Goal: Information Seeking & Learning: Check status

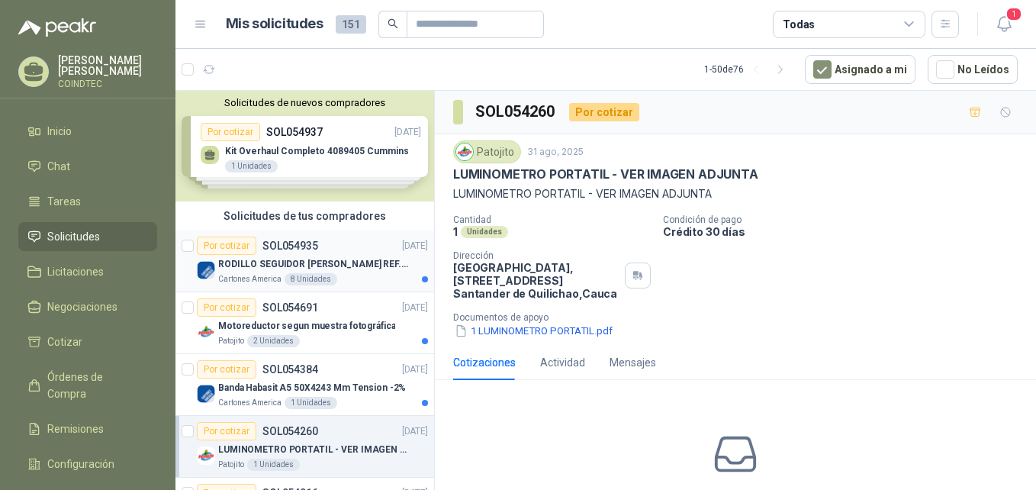
click at [355, 263] on p "RODILLO SEGUIDOR [PERSON_NAME] REF. NATV-17-PPA [PERSON_NAME]" at bounding box center [313, 264] width 190 height 14
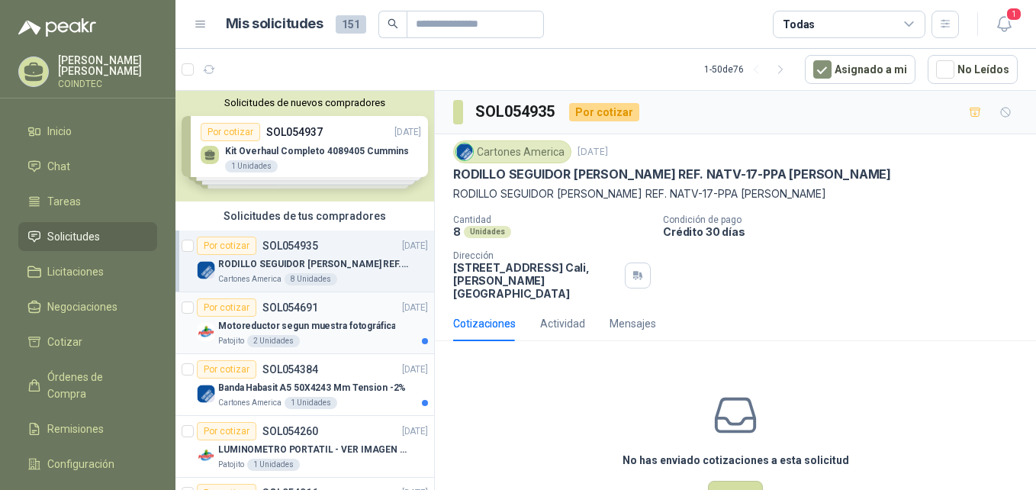
click at [364, 332] on p "Motoreductor segun muestra fotográfica" at bounding box center [306, 326] width 177 height 14
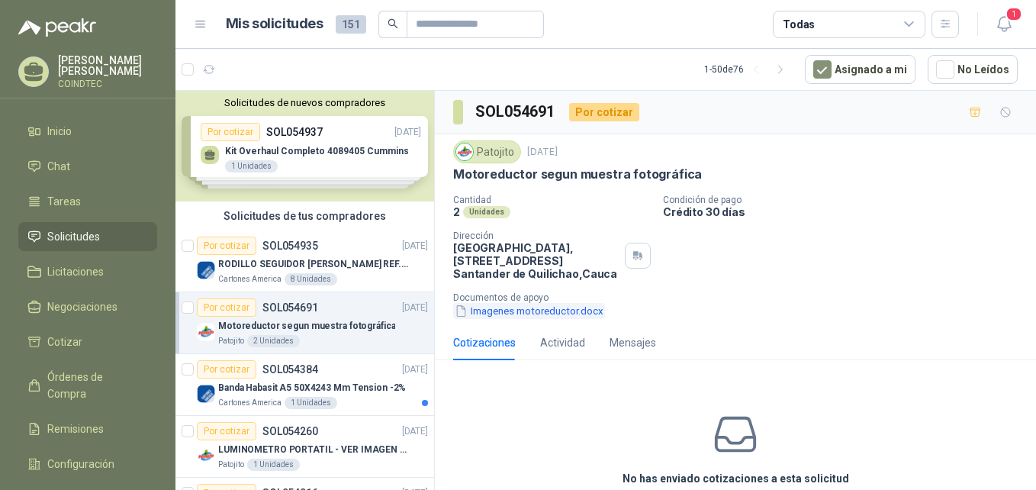
click at [510, 307] on button "Imagenes motoreductor.docx" at bounding box center [529, 311] width 152 height 16
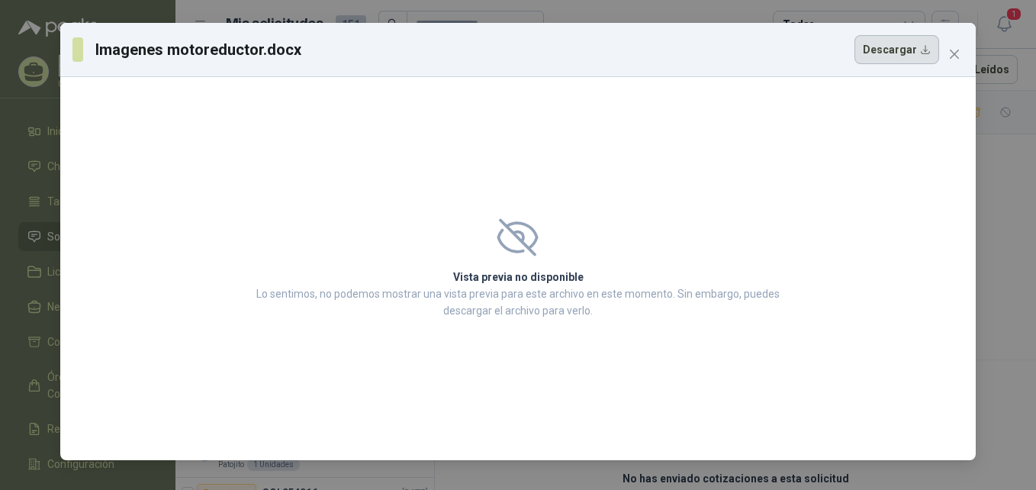
click at [911, 59] on button "Descargar" at bounding box center [896, 49] width 85 height 29
click at [990, 144] on div "Imagenes motoreductor.docx Descargar Vista previa no disponible Lo sentimos, no…" at bounding box center [518, 245] width 1036 height 490
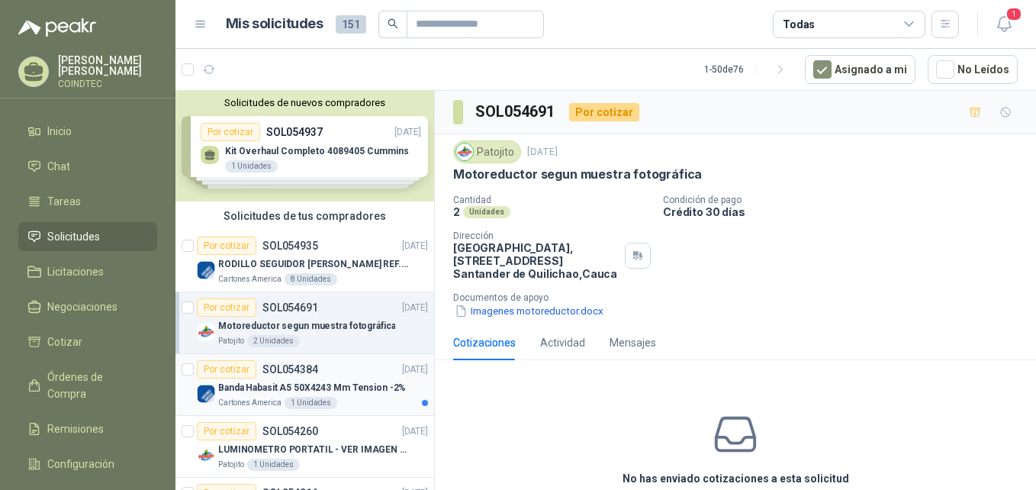
click at [362, 395] on div "Banda Habasit A5 50X4243 Mm Tension -2%" at bounding box center [323, 387] width 210 height 18
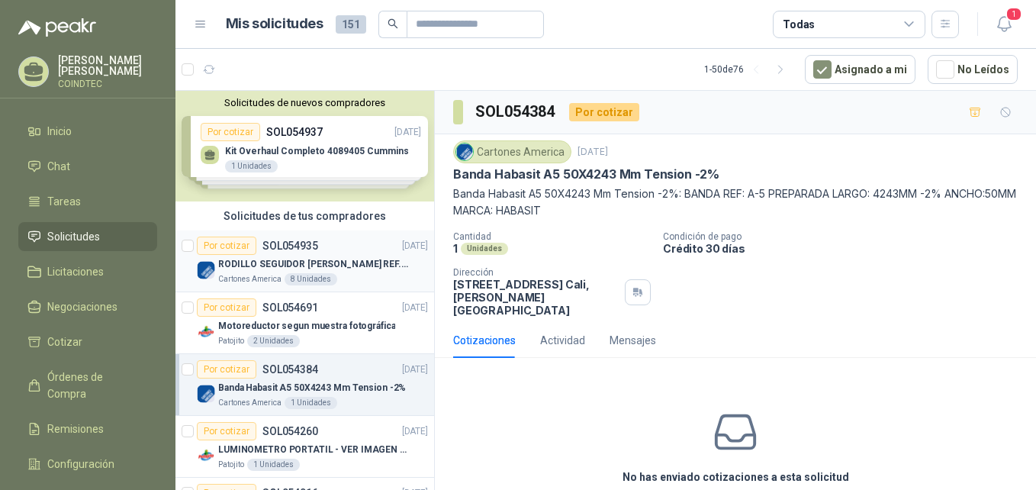
click at [354, 272] on div "RODILLO SEGUIDOR [PERSON_NAME] REF. NATV-17-PPA [PERSON_NAME]" at bounding box center [323, 264] width 210 height 18
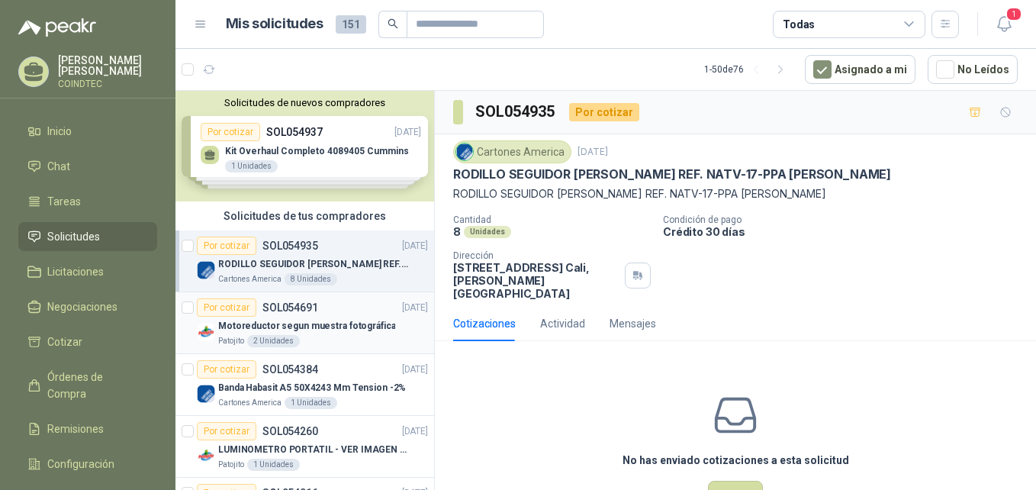
click at [365, 325] on p "Motoreductor segun muestra fotográfica" at bounding box center [306, 326] width 177 height 14
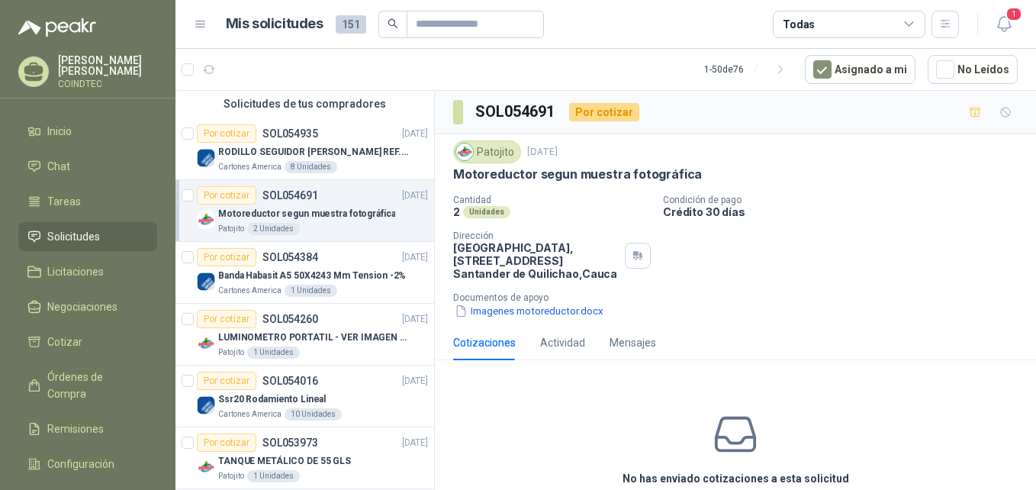
scroll to position [153, 0]
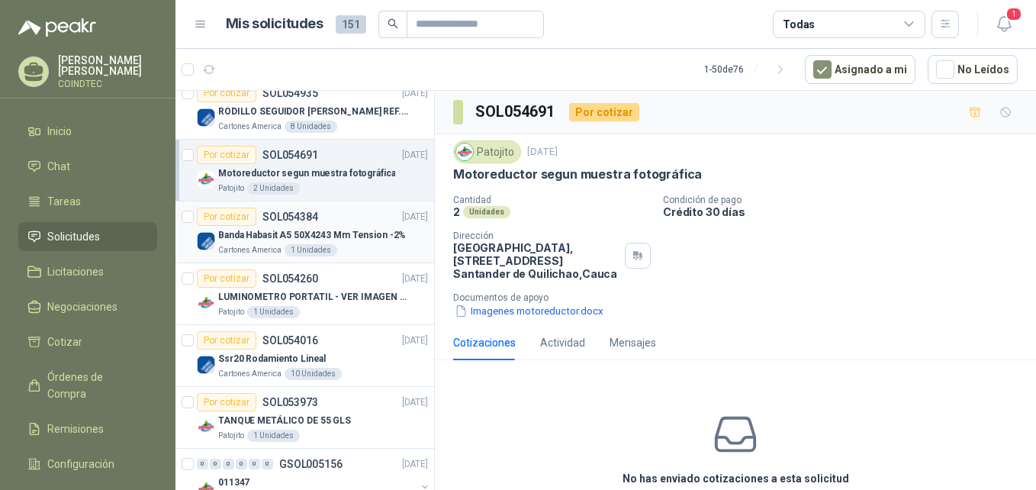
click at [360, 246] on div "Cartones America 1 Unidades" at bounding box center [323, 250] width 210 height 12
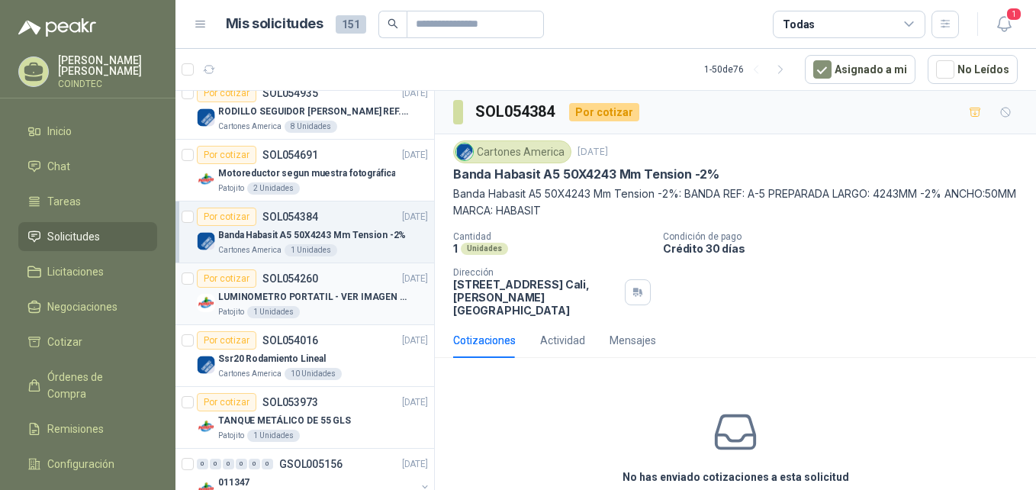
click at [366, 298] on p "LUMINOMETRO PORTATIL - VER IMAGEN ADJUNTA" at bounding box center [313, 297] width 190 height 14
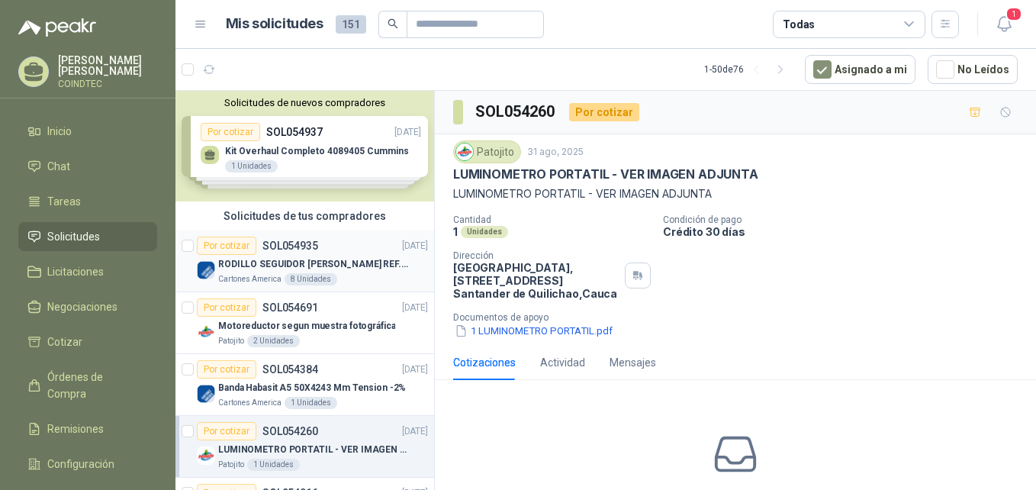
click at [355, 264] on p "RODILLO SEGUIDOR [PERSON_NAME] REF. NATV-17-PPA [PERSON_NAME]" at bounding box center [313, 264] width 190 height 14
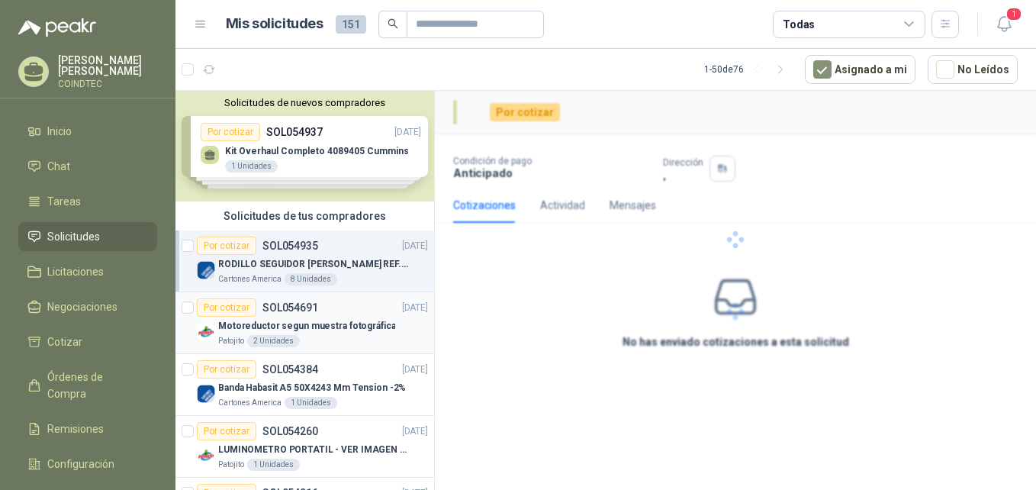
click at [349, 307] on div "Por cotizar SOL054691 03/09/25" at bounding box center [312, 307] width 231 height 18
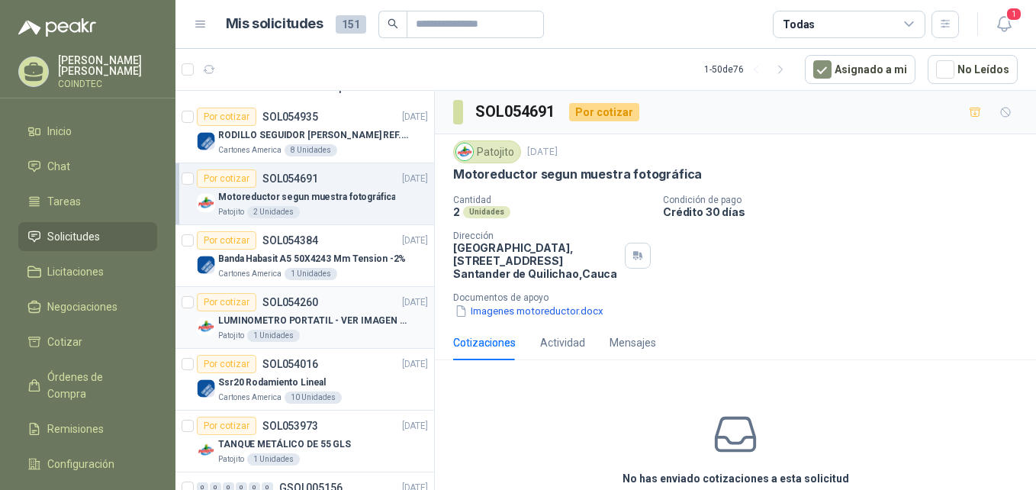
scroll to position [153, 0]
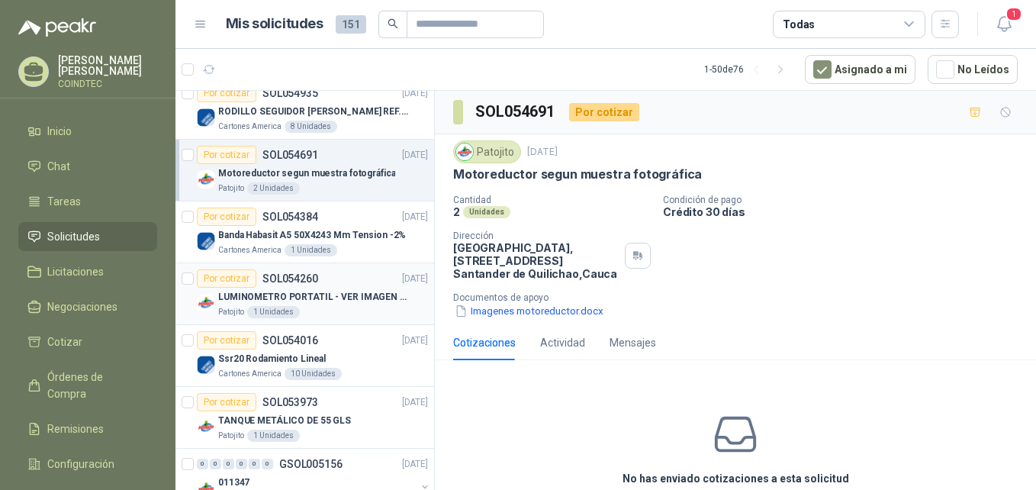
click at [355, 300] on p "LUMINOMETRO PORTATIL - VER IMAGEN ADJUNTA" at bounding box center [313, 297] width 190 height 14
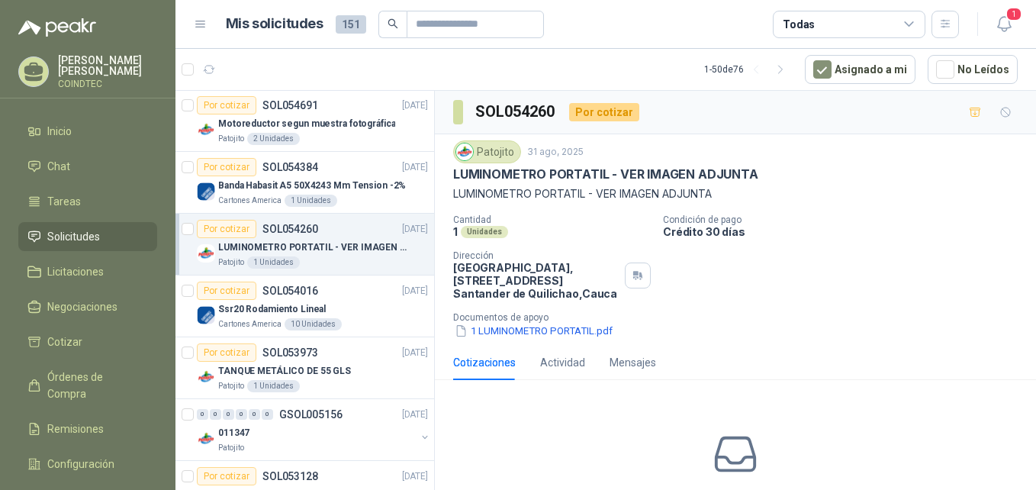
scroll to position [229, 0]
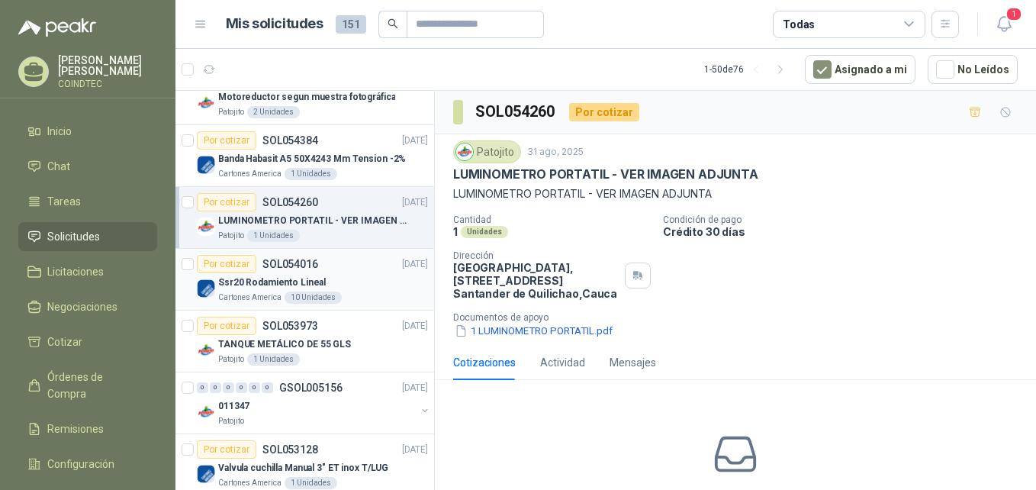
click at [361, 282] on div "Ssr20 Rodamiento Lineal" at bounding box center [323, 282] width 210 height 18
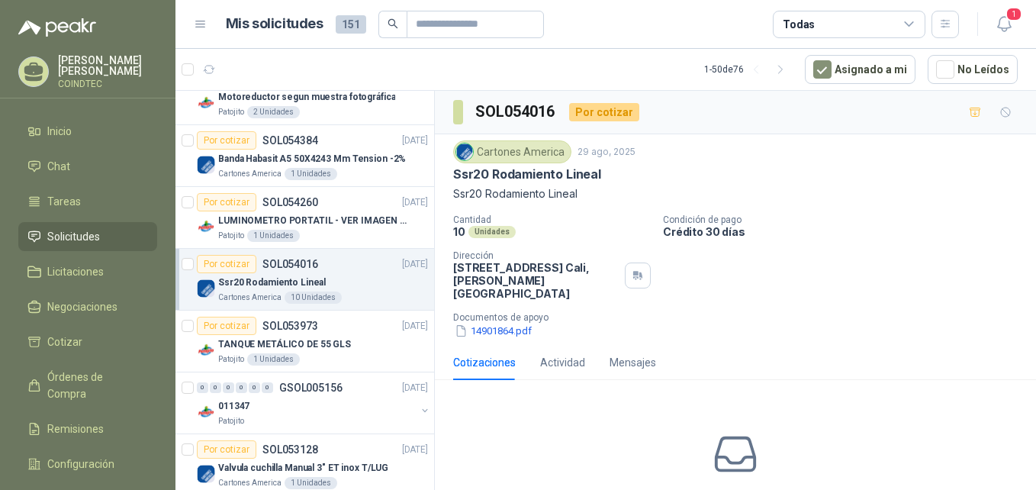
scroll to position [305, 0]
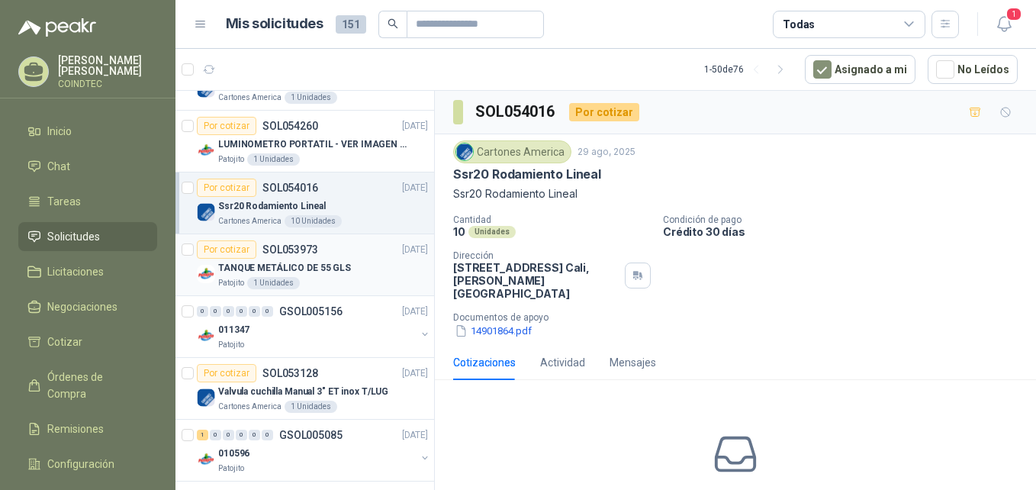
click at [368, 270] on div "TANQUE METÁLICO DE 55 GLS" at bounding box center [323, 268] width 210 height 18
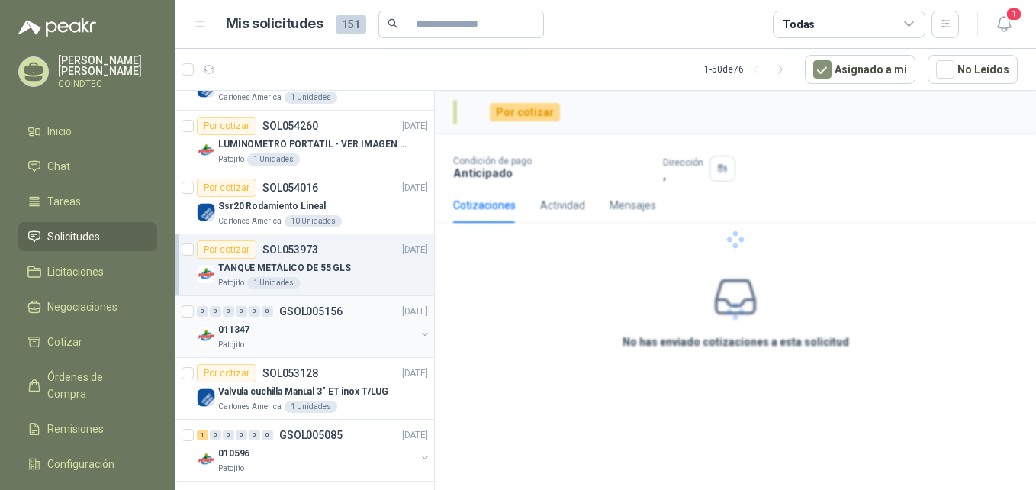
click at [357, 328] on div "011347" at bounding box center [317, 329] width 198 height 18
